Goal: Navigation & Orientation: Find specific page/section

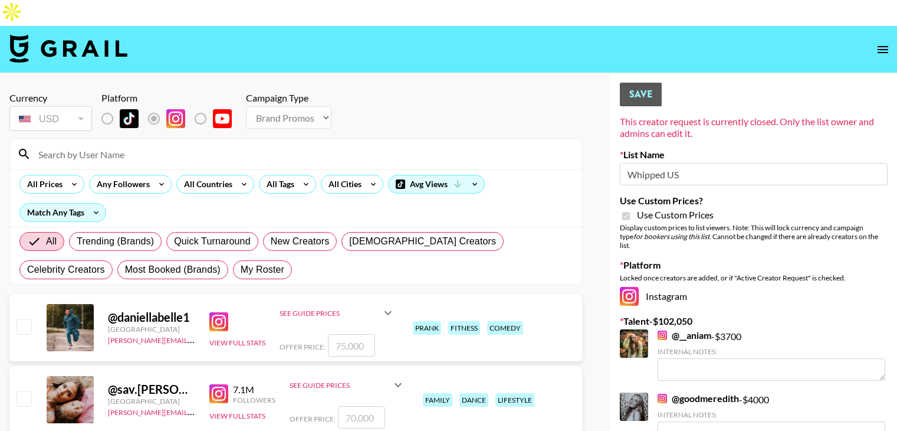
select select "Brand"
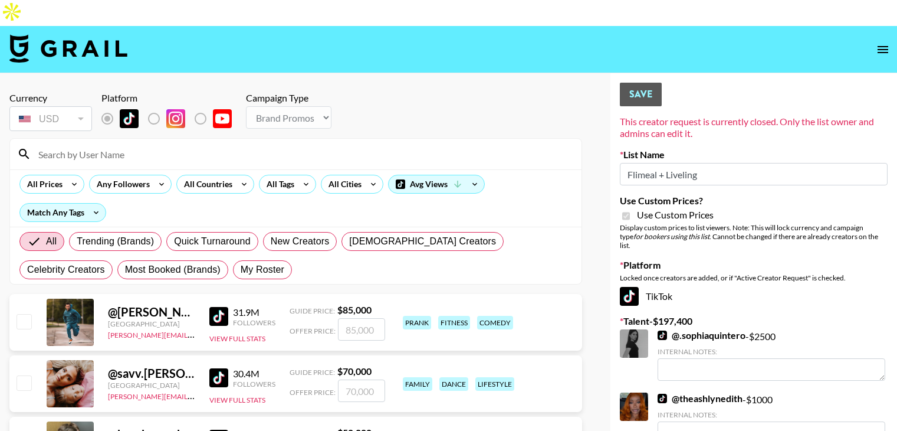
select select "Brand"
click at [886, 42] on icon "open drawer" at bounding box center [883, 49] width 14 height 14
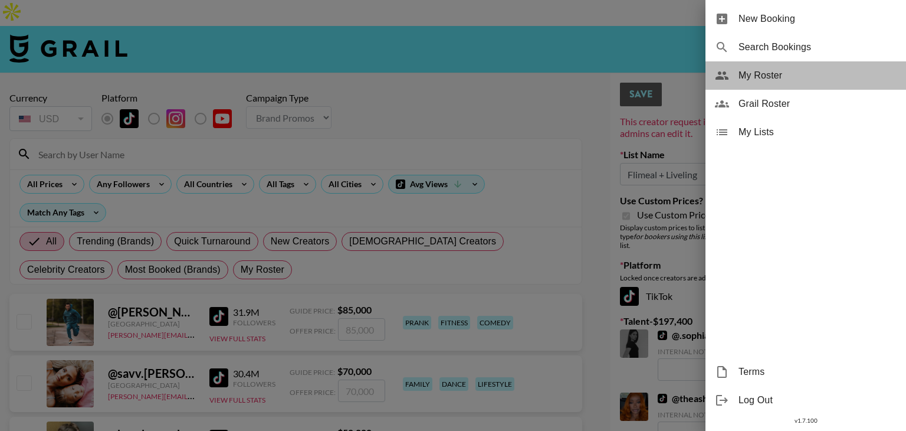
click at [802, 78] on span "My Roster" at bounding box center [817, 75] width 158 height 14
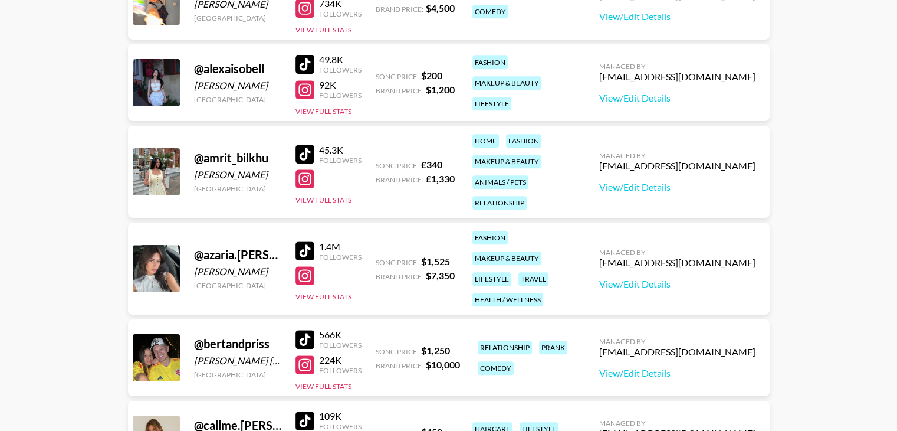
scroll to position [1136, 0]
